Goal: Navigation & Orientation: Go to known website

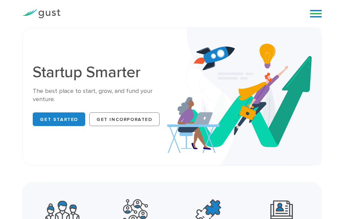
click at [312, 13] on link at bounding box center [316, 14] width 12 height 10
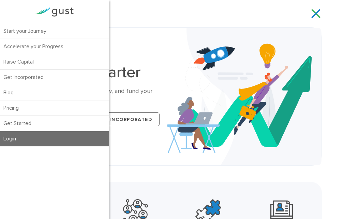
click at [25, 132] on link "Login" at bounding box center [54, 138] width 109 height 15
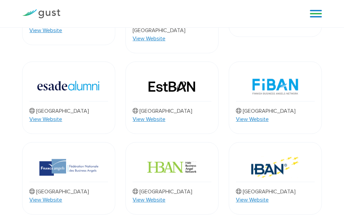
scroll to position [444, 0]
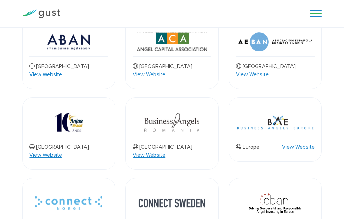
scroll to position [102, 0]
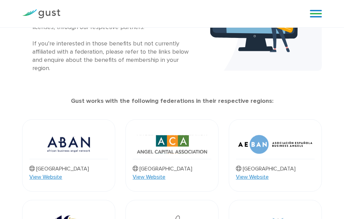
click at [135, 97] on strong "Gust works with the following federations in their respective regions:" at bounding box center [172, 100] width 203 height 7
click at [82, 135] on img at bounding box center [68, 144] width 43 height 29
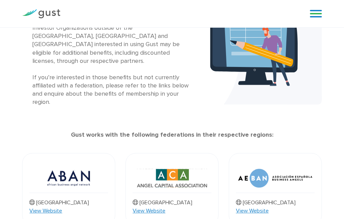
scroll to position [34, 0]
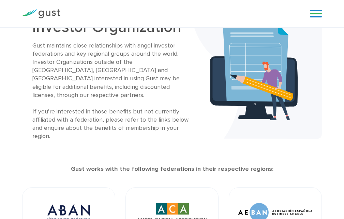
click at [318, 18] on link at bounding box center [316, 14] width 12 height 10
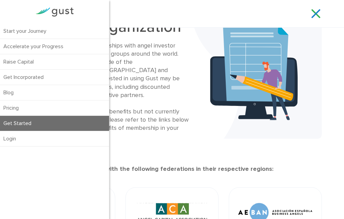
click at [49, 121] on link "Get Started" at bounding box center [54, 123] width 109 height 15
